Goal: Task Accomplishment & Management: Complete application form

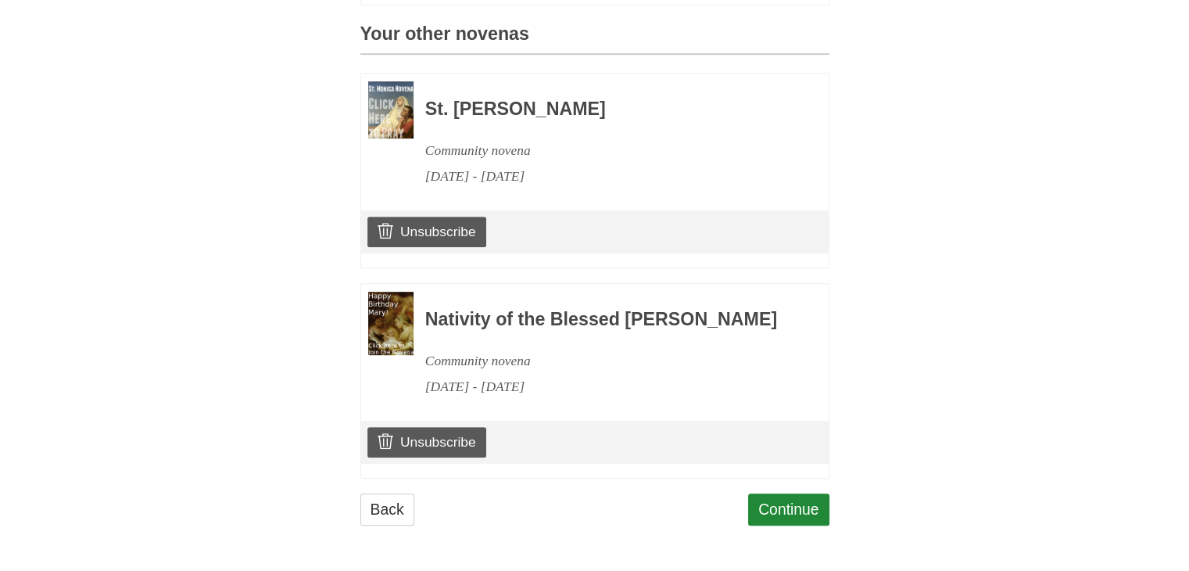
scroll to position [718, 0]
click at [773, 503] on link "Continue" at bounding box center [788, 509] width 81 height 32
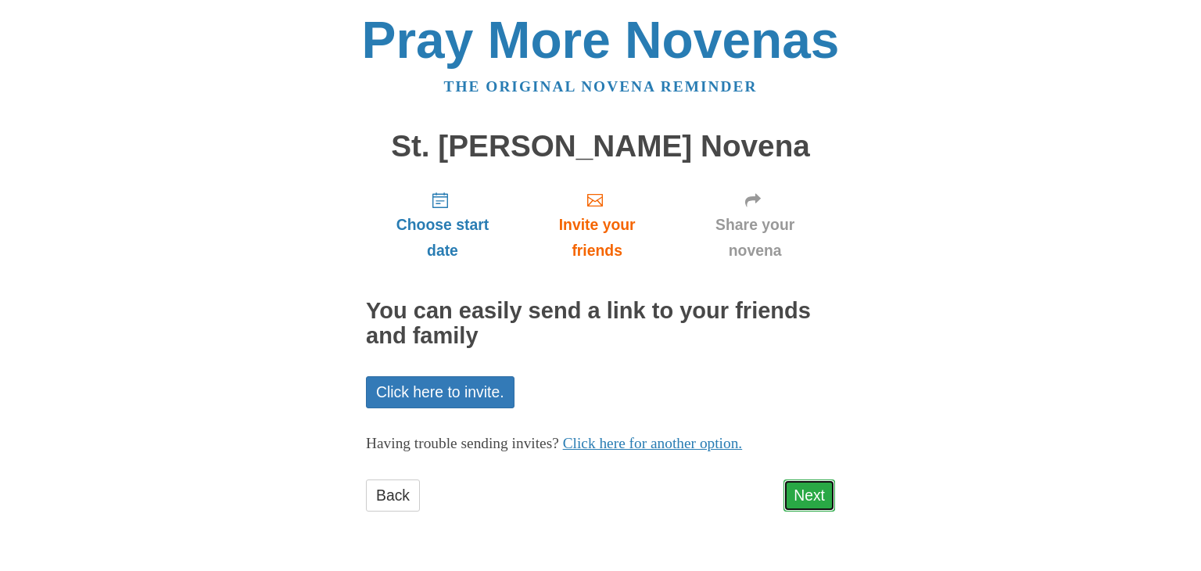
click at [811, 502] on link "Next" at bounding box center [809, 495] width 52 height 32
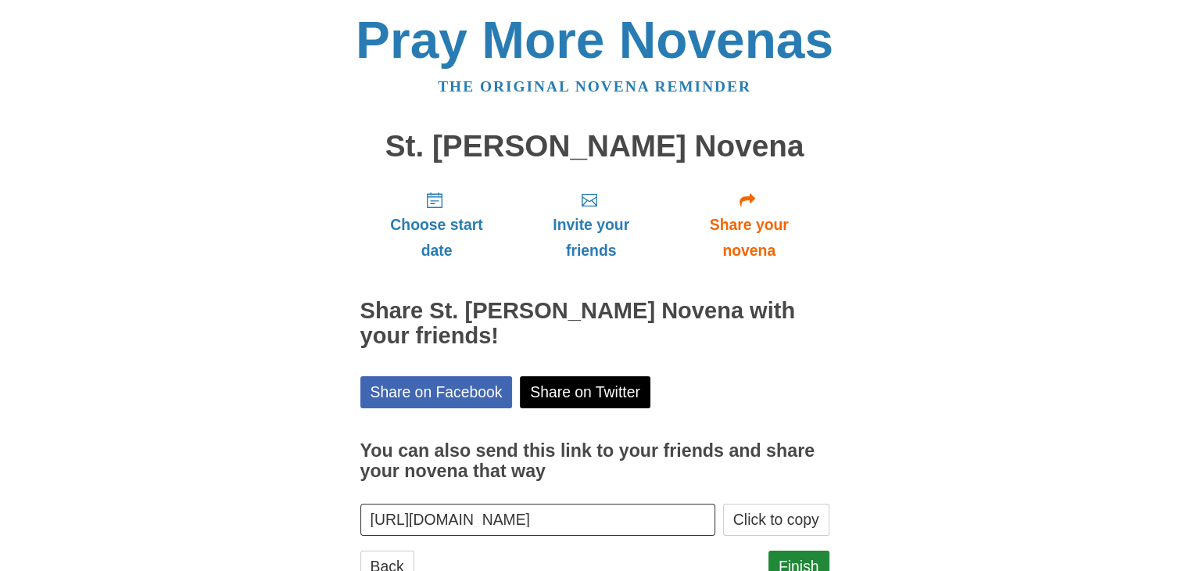
scroll to position [56, 0]
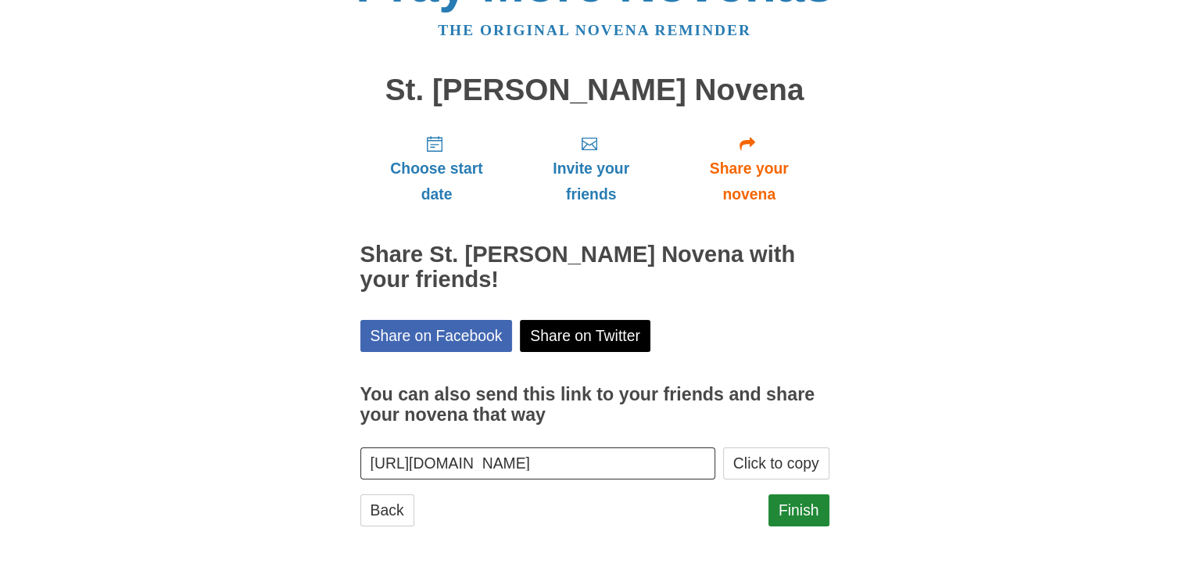
click at [610, 460] on input "https://www.praymorenovenas.com/st-gianna-beretta-molla-novena/1226546" at bounding box center [538, 463] width 356 height 32
click at [768, 460] on button "Click to copy" at bounding box center [776, 463] width 106 height 32
click at [792, 510] on link "Finish" at bounding box center [798, 510] width 61 height 32
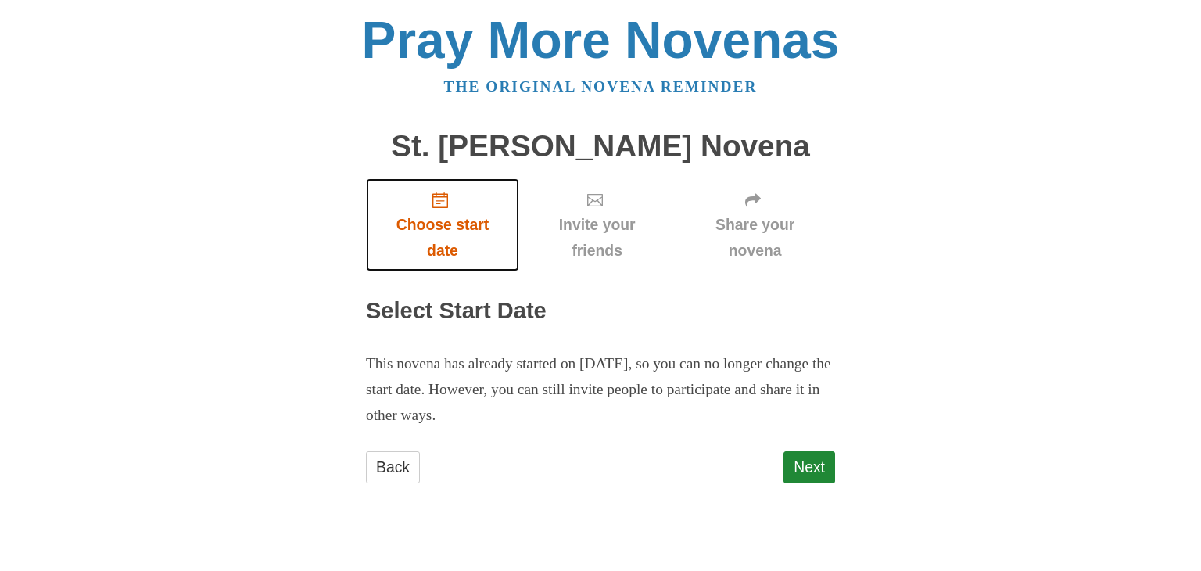
click at [439, 235] on span "Choose start date" at bounding box center [442, 238] width 122 height 52
